Goal: Task Accomplishment & Management: Manage account settings

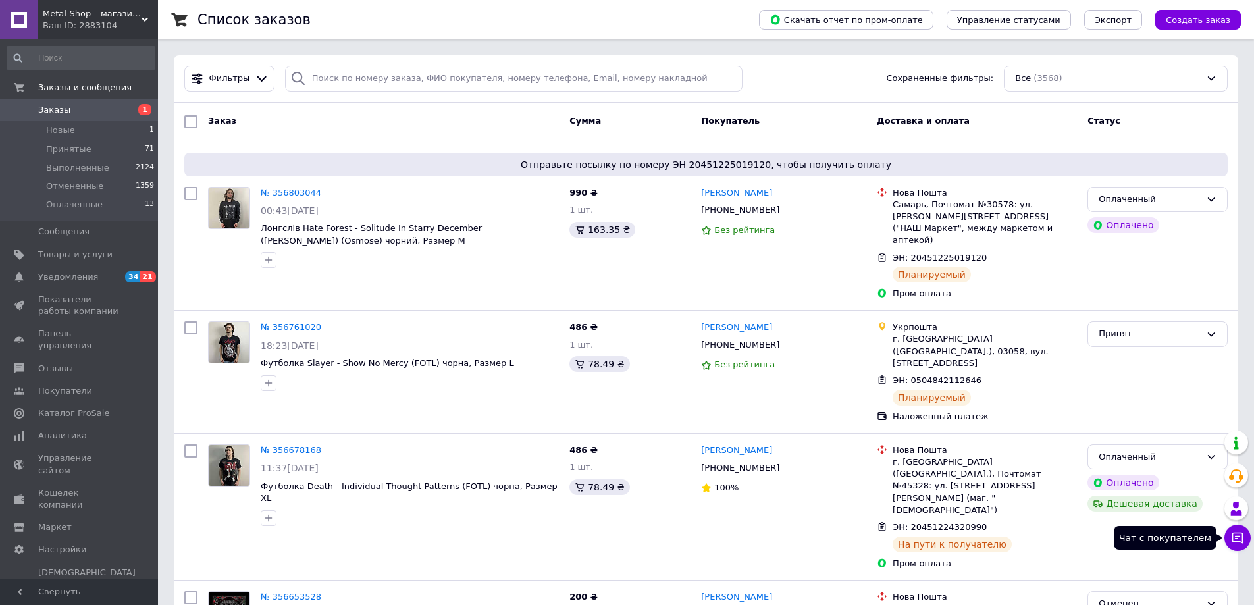
click at [1241, 541] on icon at bounding box center [1237, 537] width 13 height 13
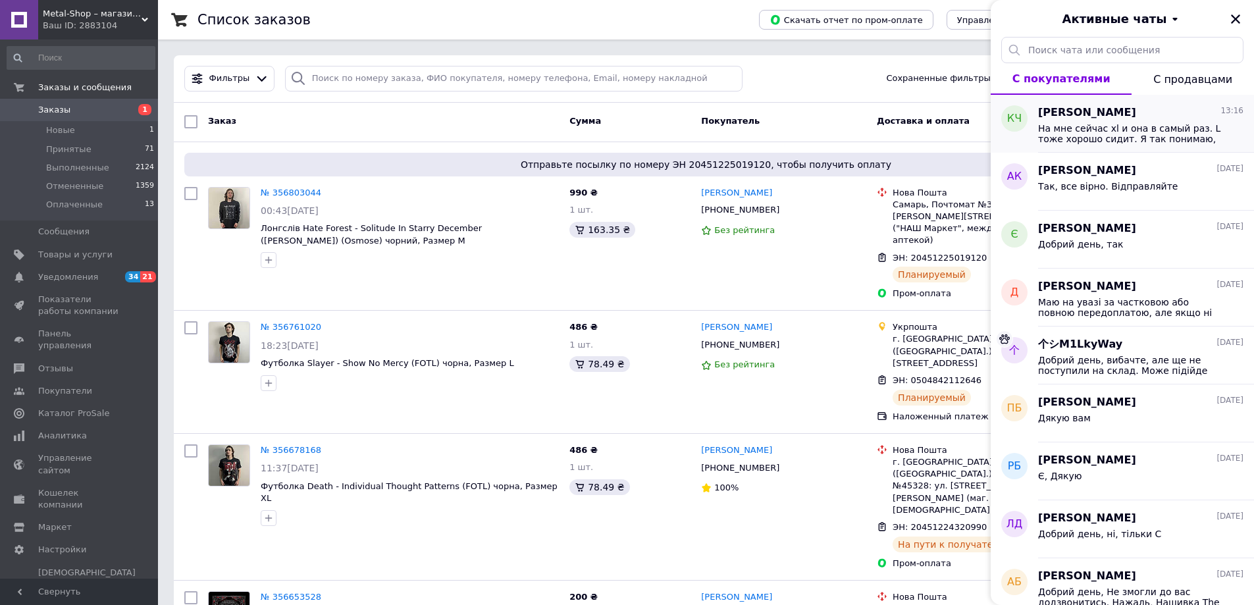
click at [1217, 122] on div "На мне сейчас xl и она в самый раз. L тоже хорошо сидит. Я так понимаю, что раз…" at bounding box center [1140, 132] width 205 height 24
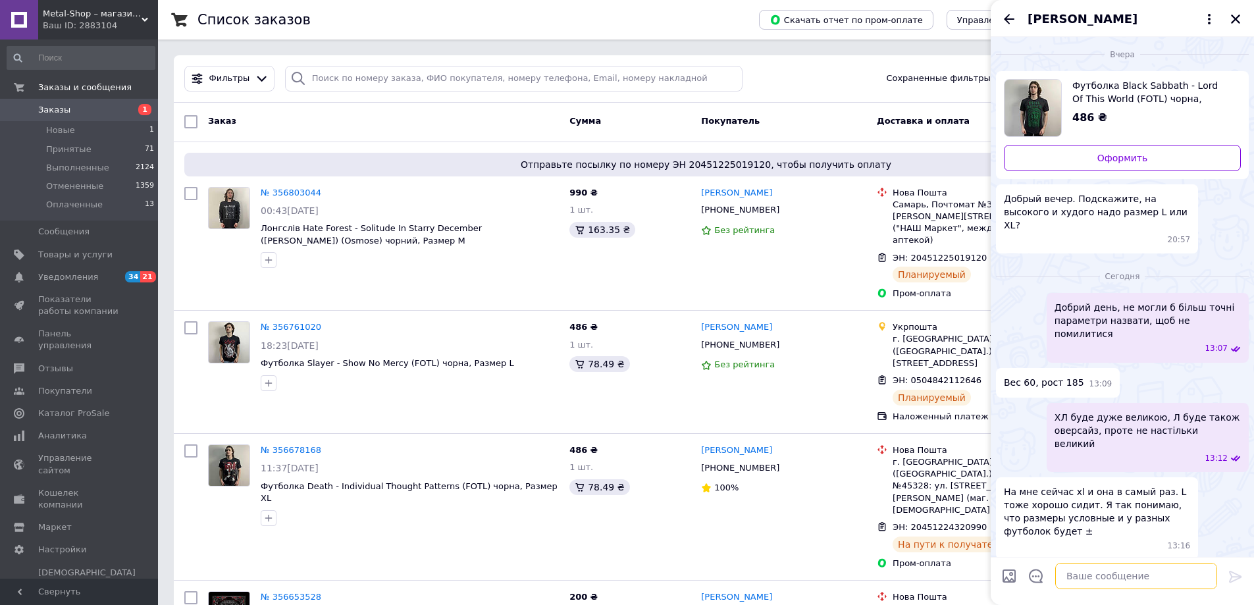
click at [1112, 585] on textarea at bounding box center [1137, 576] width 162 height 26
type textarea "Я б все ж радив розмір Л, проте ви можете переглянути розмірну сітку"
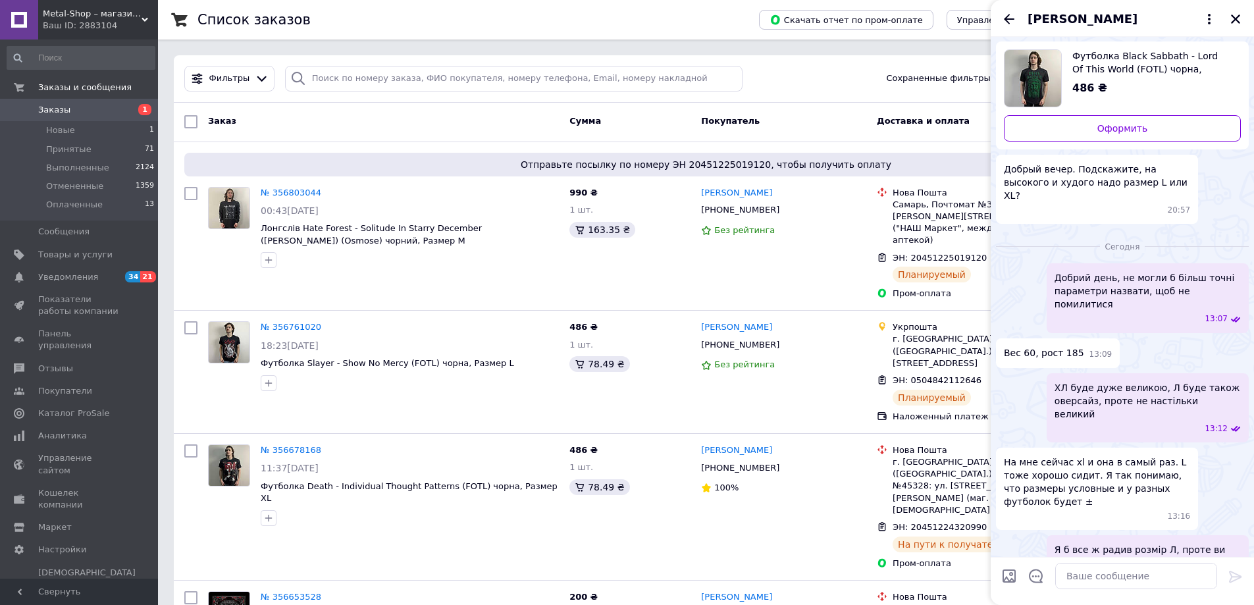
click at [1016, 571] on input "Загрузить файлы" at bounding box center [1010, 576] width 16 height 16
type input "C:\fakepath\04b80029-ea7a-46d0-a911-6367239ac437.jpg"
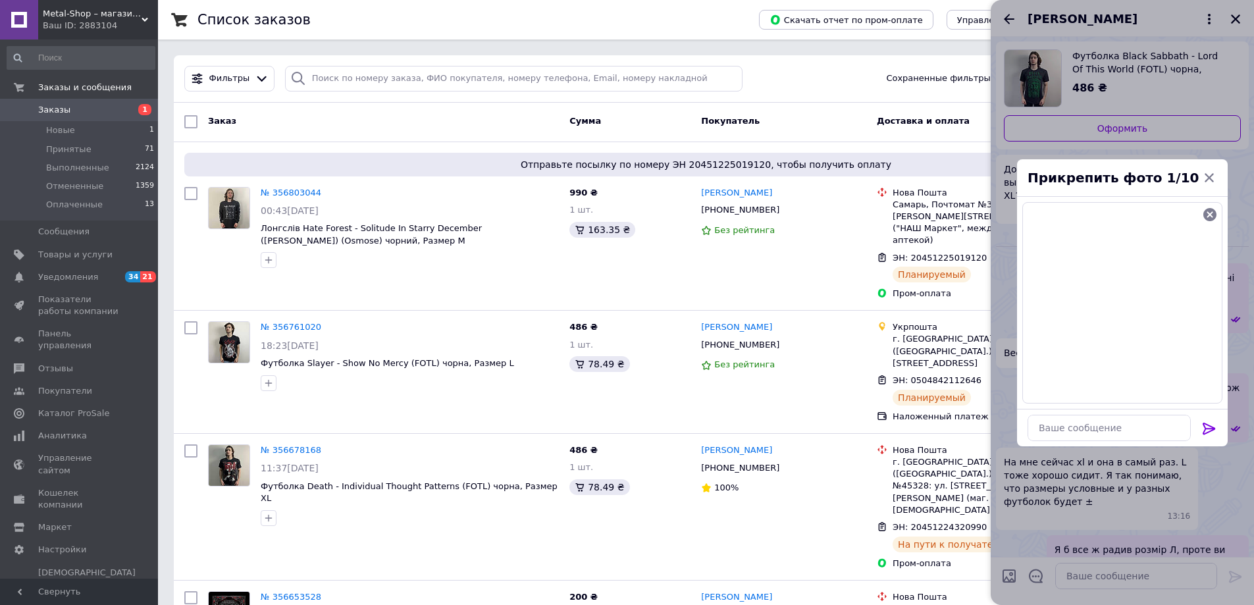
click at [1210, 429] on icon at bounding box center [1210, 429] width 16 height 16
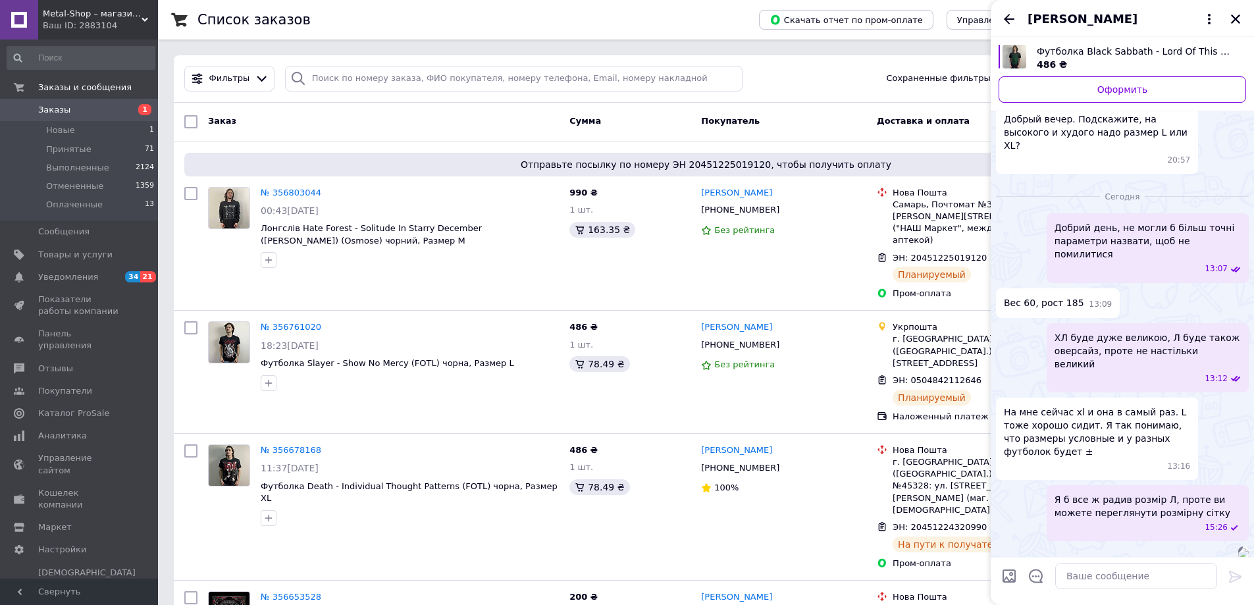
scroll to position [46, 0]
click at [1232, 18] on icon "Закрыть" at bounding box center [1236, 19] width 12 height 12
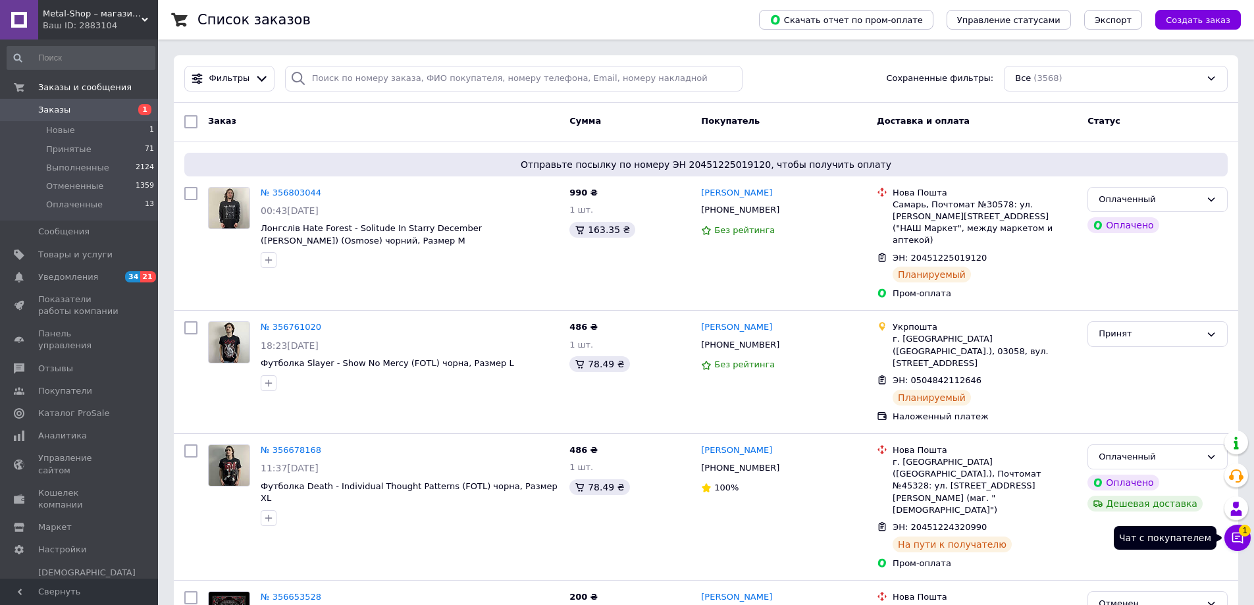
click at [1243, 537] on icon at bounding box center [1238, 538] width 11 height 11
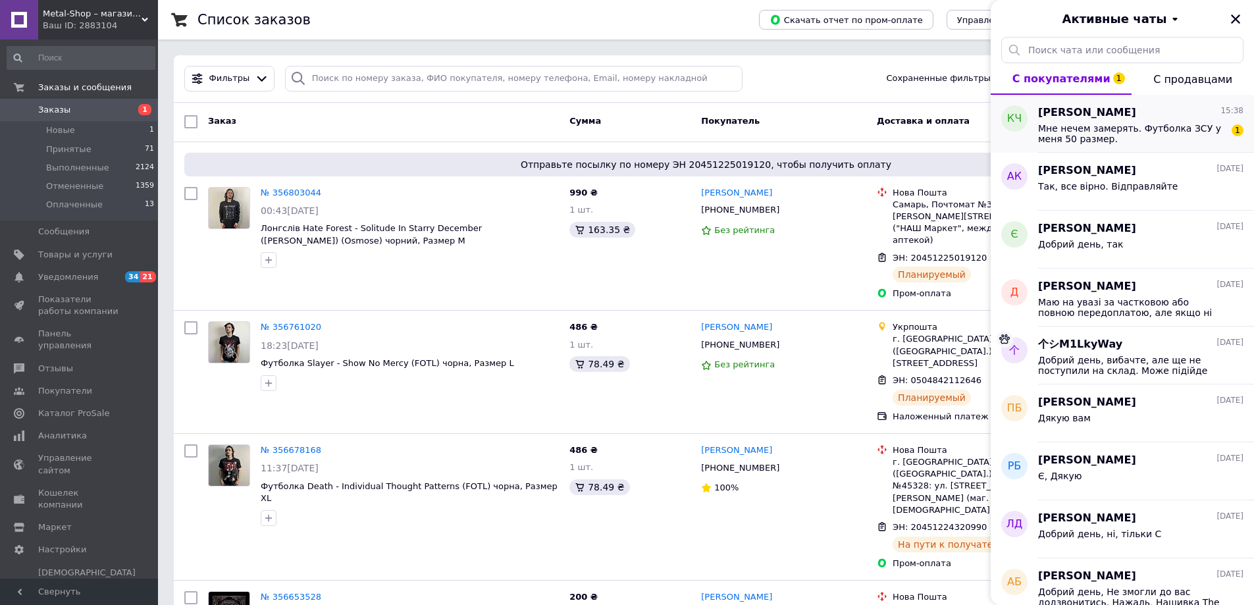
click at [1162, 138] on span "Мне нечем замерять. Футболка ЗСУ у меня 50 размер." at bounding box center [1131, 133] width 187 height 21
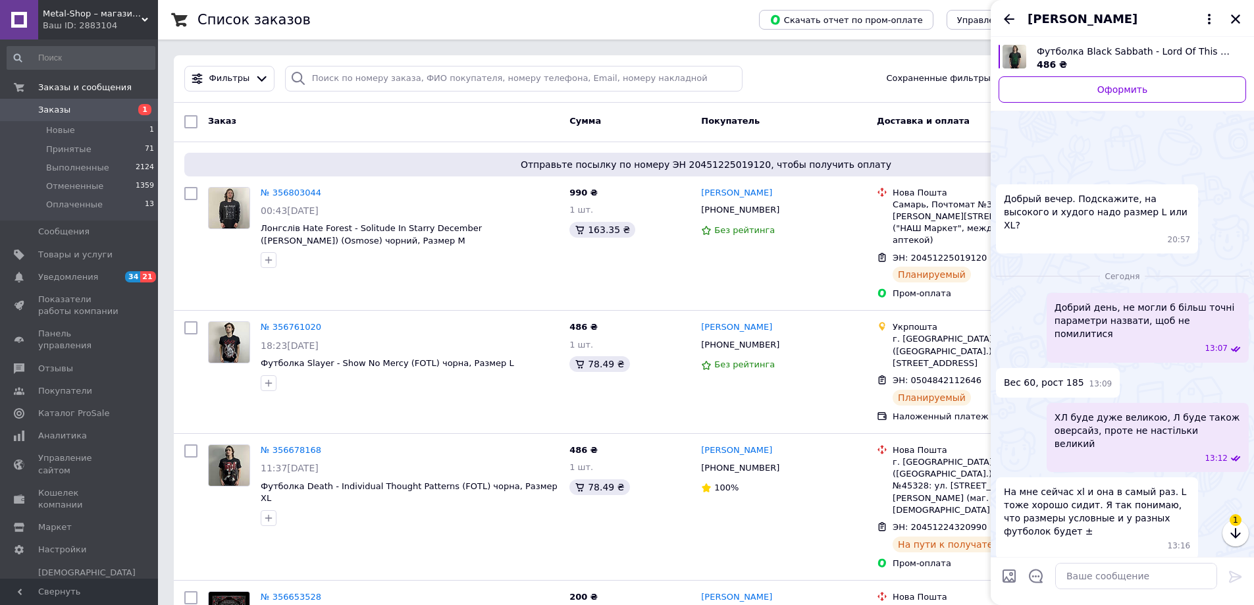
scroll to position [131, 0]
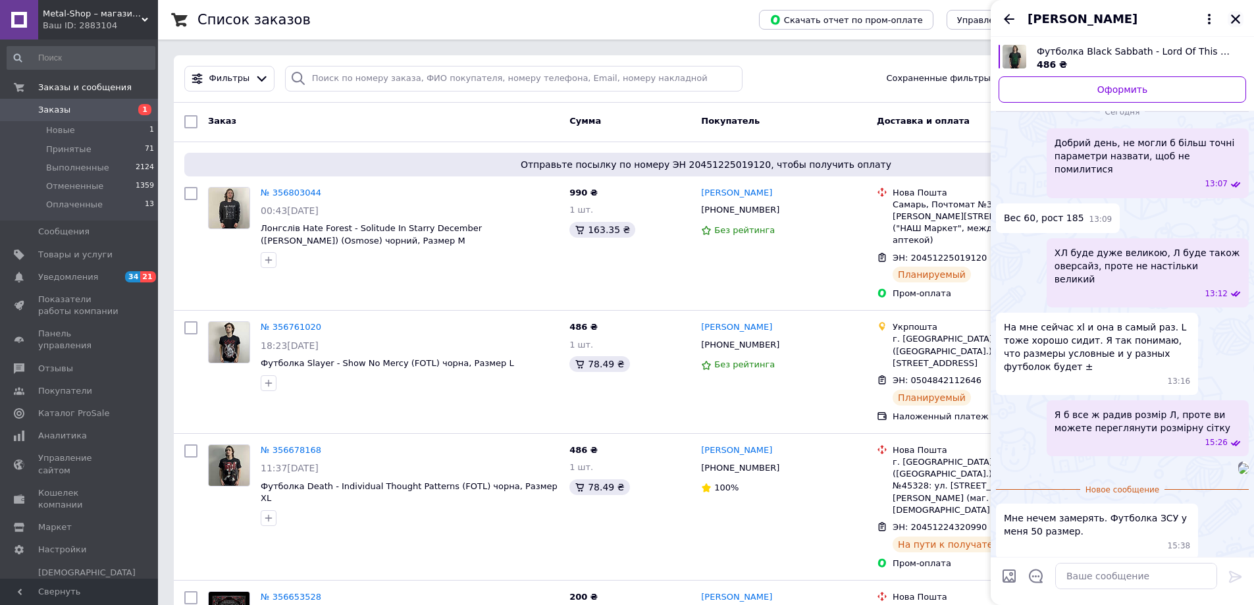
click at [1241, 16] on icon "Закрыть" at bounding box center [1236, 19] width 12 height 12
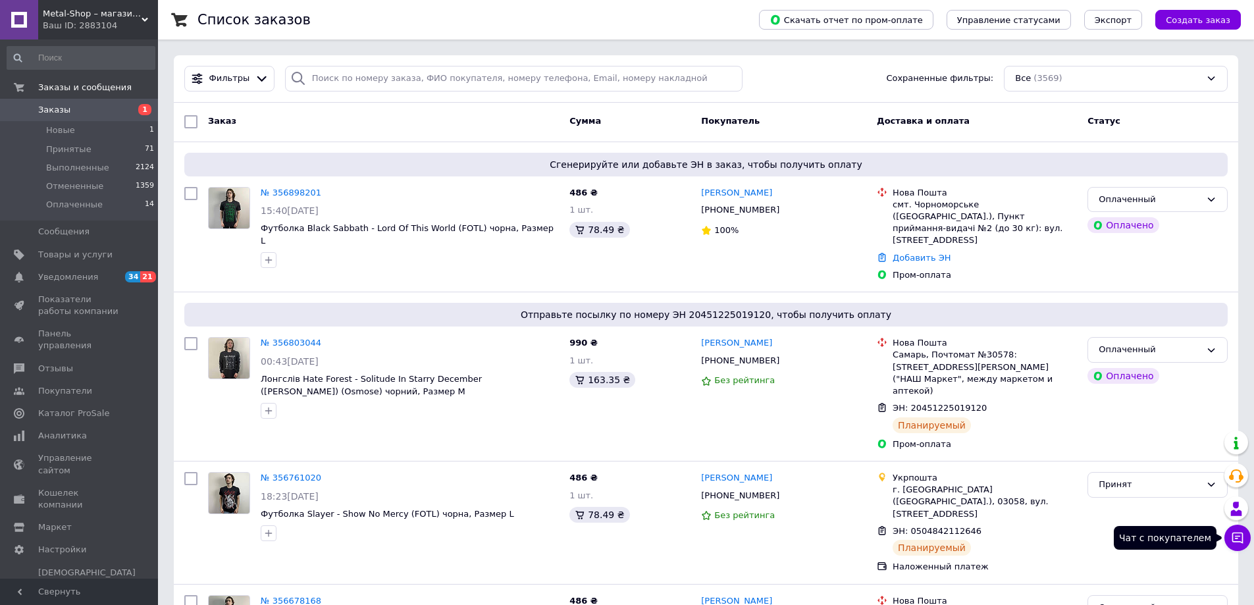
click at [1244, 533] on icon at bounding box center [1237, 537] width 13 height 13
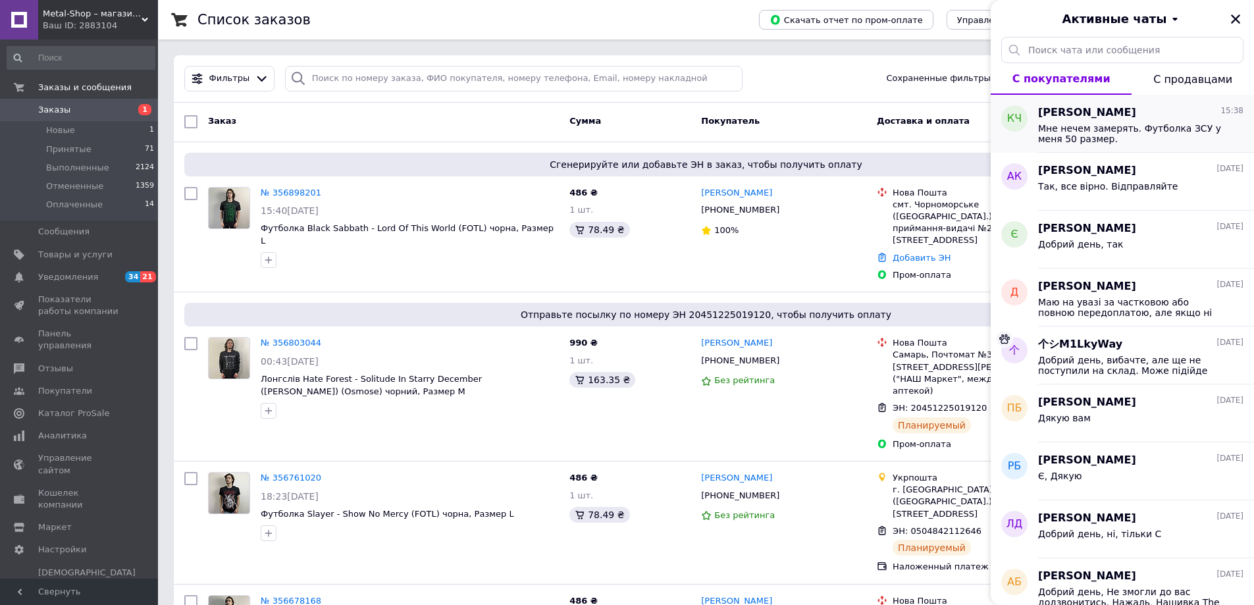
click at [1110, 123] on span "Мне нечем замерять. Футболка ЗСУ у меня 50 размер." at bounding box center [1131, 133] width 187 height 21
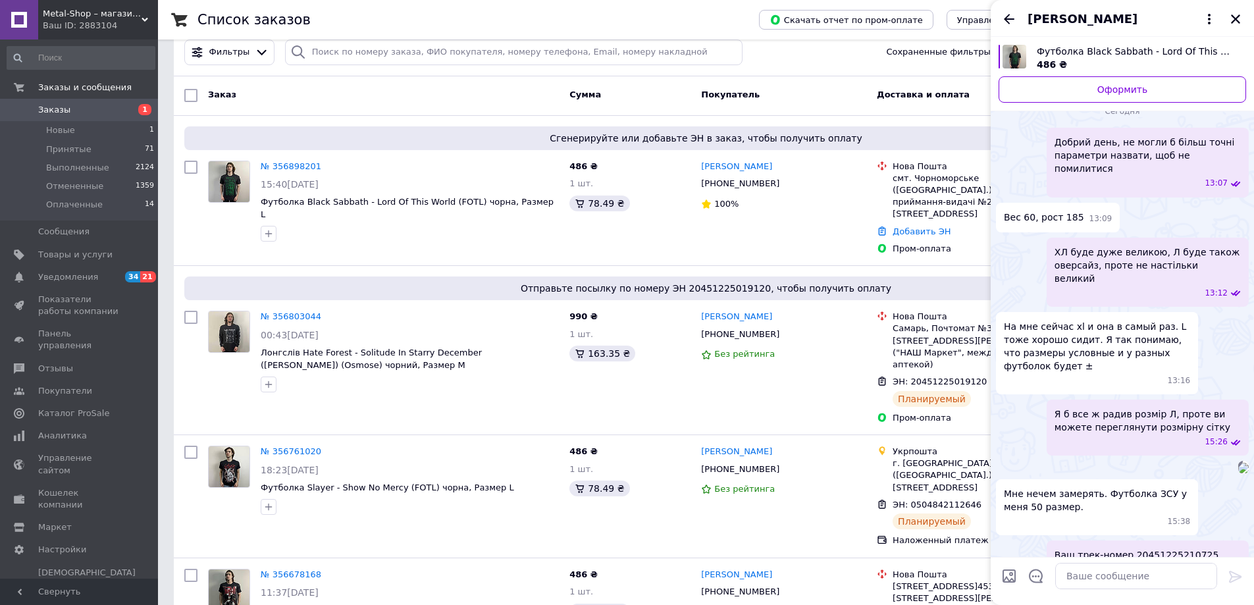
scroll to position [169, 0]
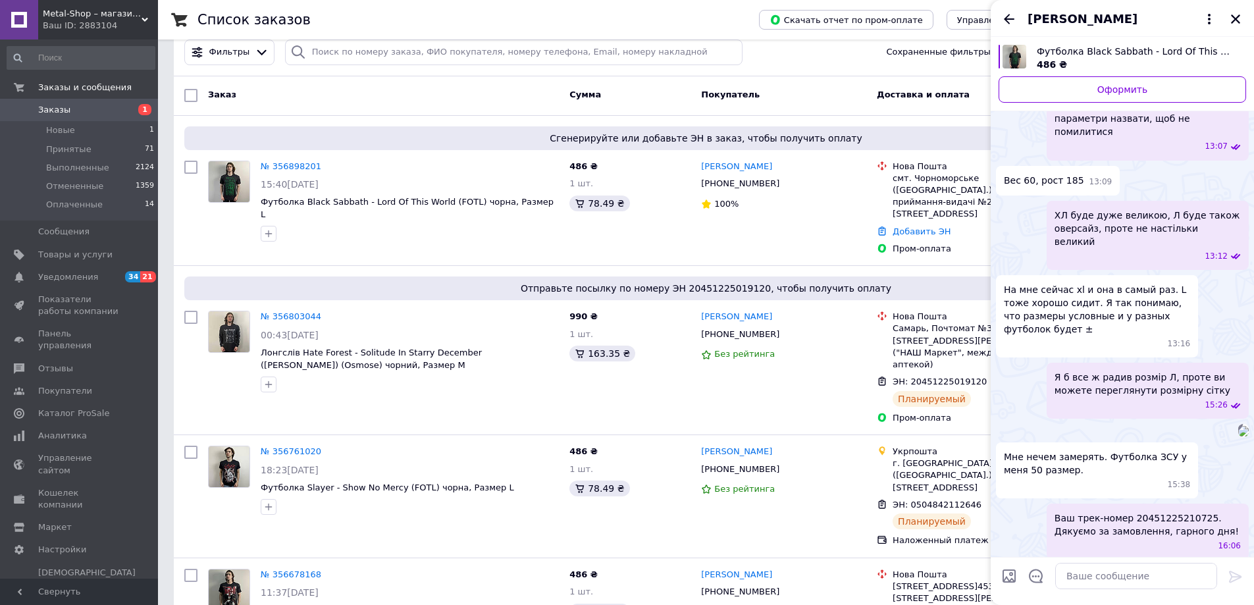
click at [68, 103] on link "Заказы 1" at bounding box center [81, 110] width 162 height 22
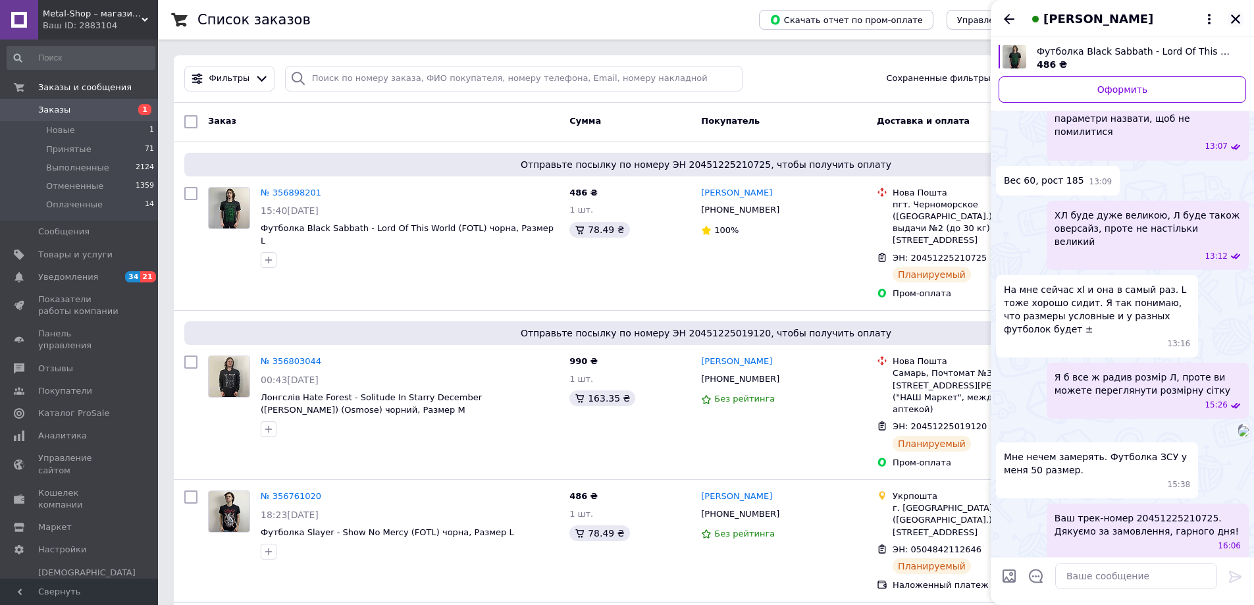
click at [1235, 17] on icon "Закрыть" at bounding box center [1235, 18] width 9 height 9
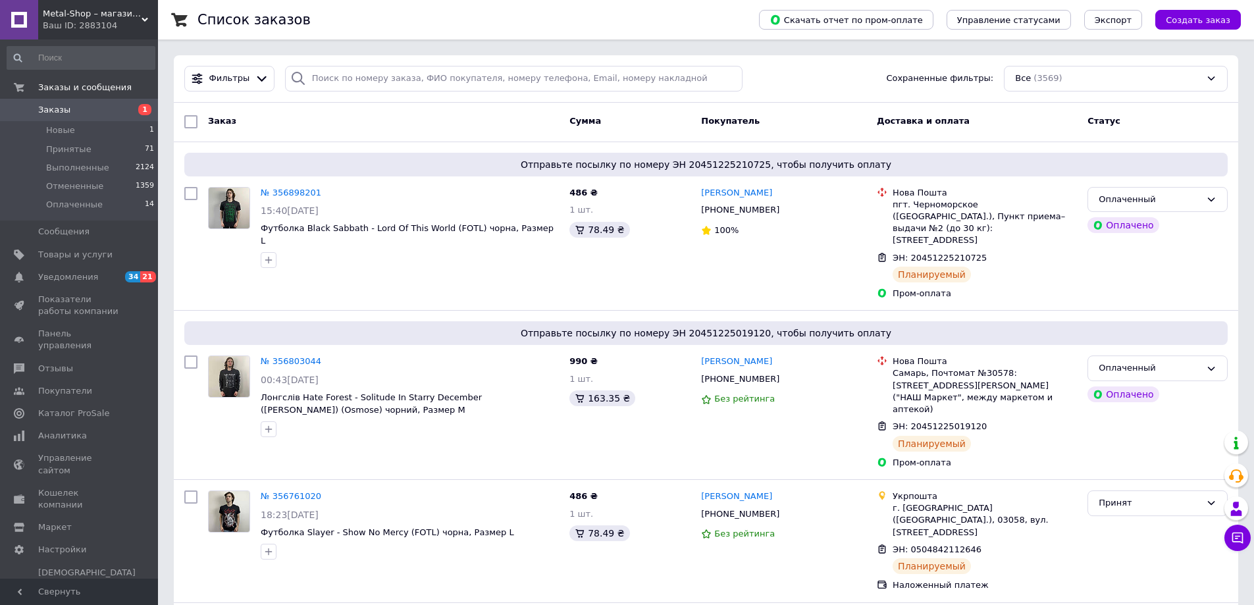
click at [95, 106] on span "Заказы" at bounding box center [80, 110] width 84 height 12
